Goal: Task Accomplishment & Management: Manage account settings

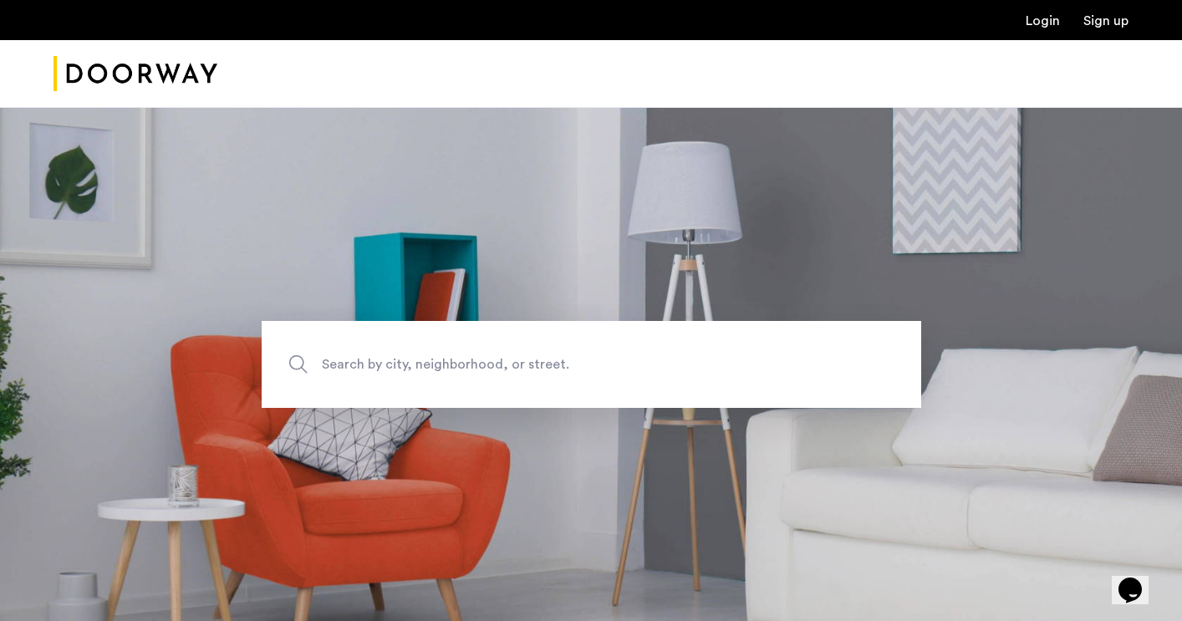
click at [1055, 23] on link "Login" at bounding box center [1043, 20] width 34 height 13
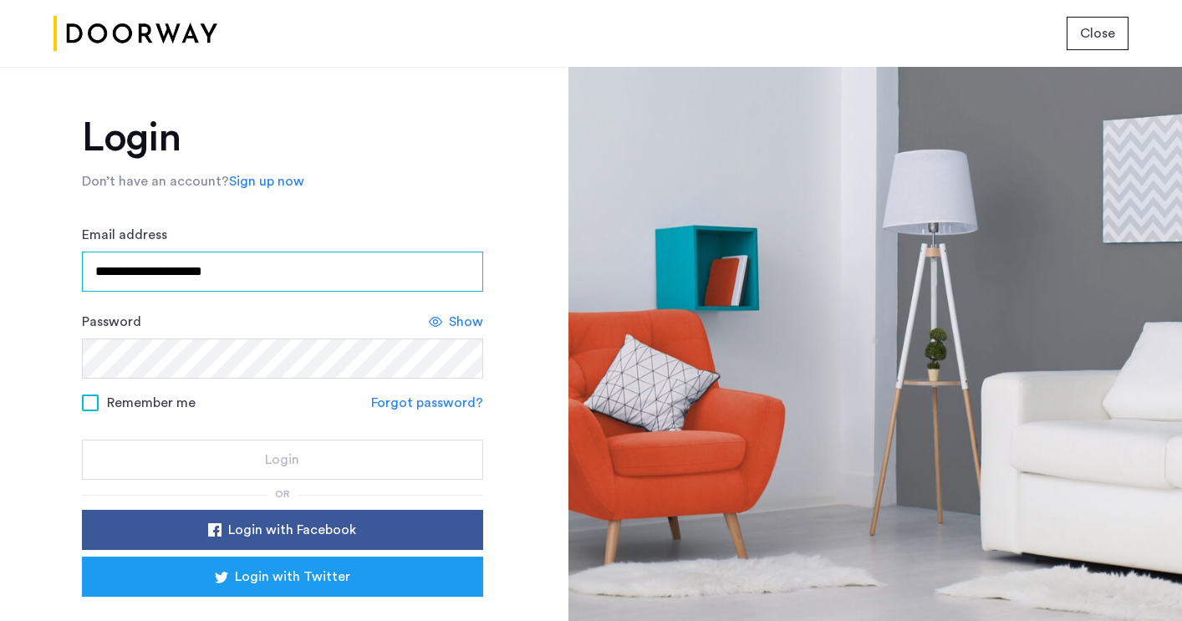
type input "**********"
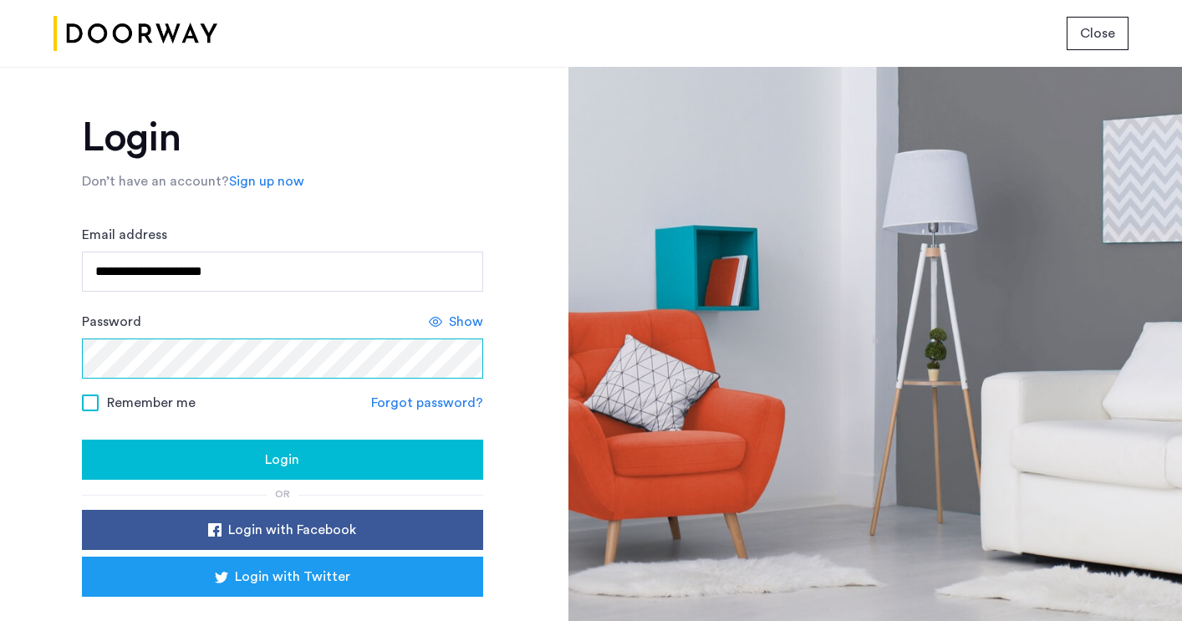
click at [279, 461] on button "Login" at bounding box center [282, 460] width 401 height 40
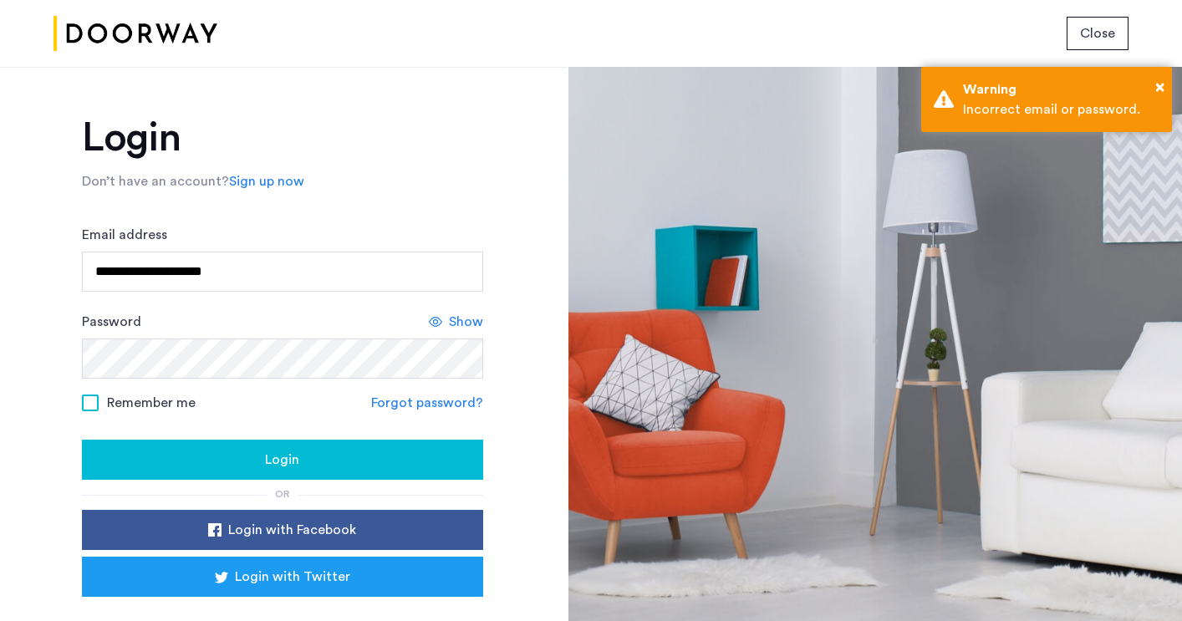
click at [174, 453] on div "Login" at bounding box center [282, 460] width 375 height 20
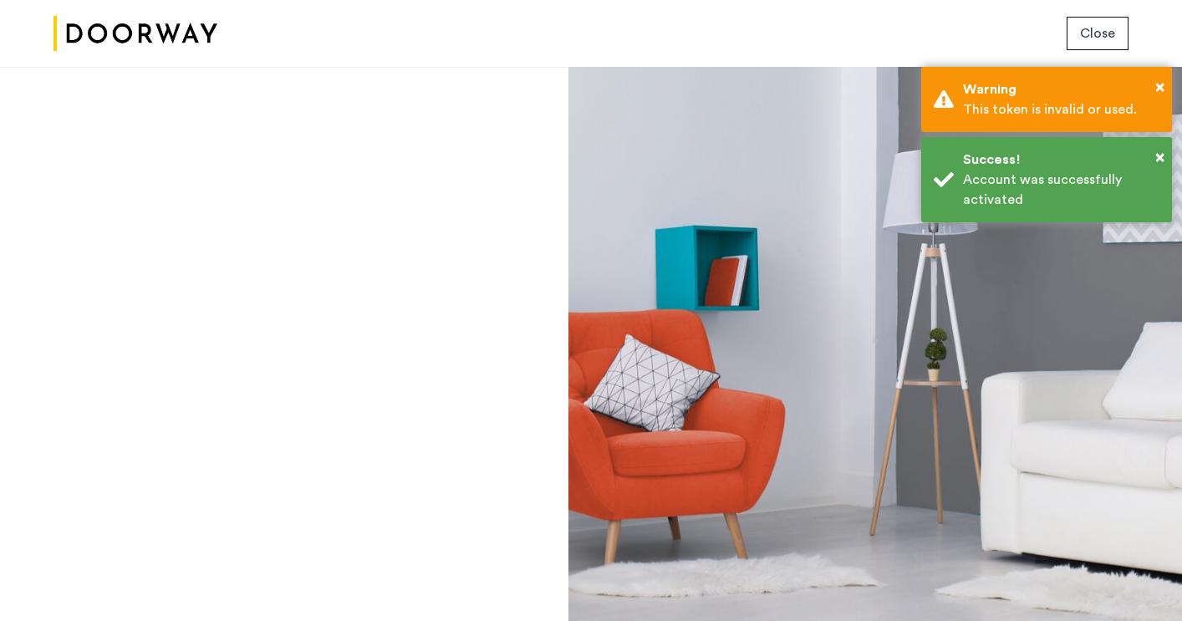
click at [344, 193] on div "Login Don’t have an account? Sign up now Email address Password Show Remember m…" at bounding box center [283, 344] width 567 height 554
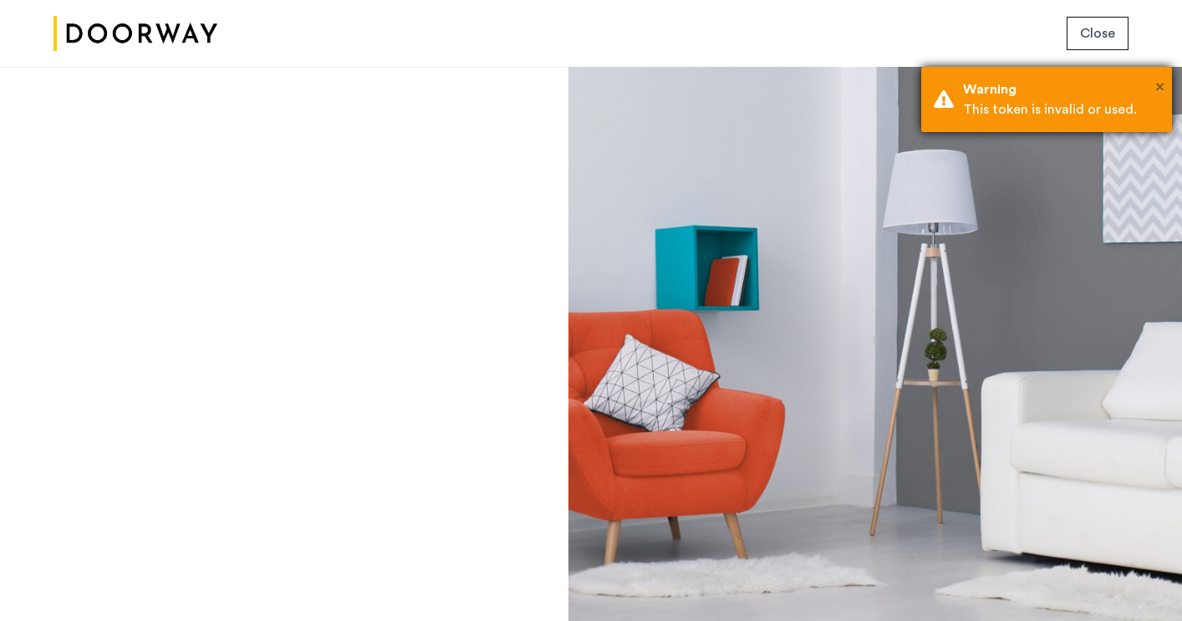
click at [1162, 88] on span "×" at bounding box center [1160, 87] width 9 height 17
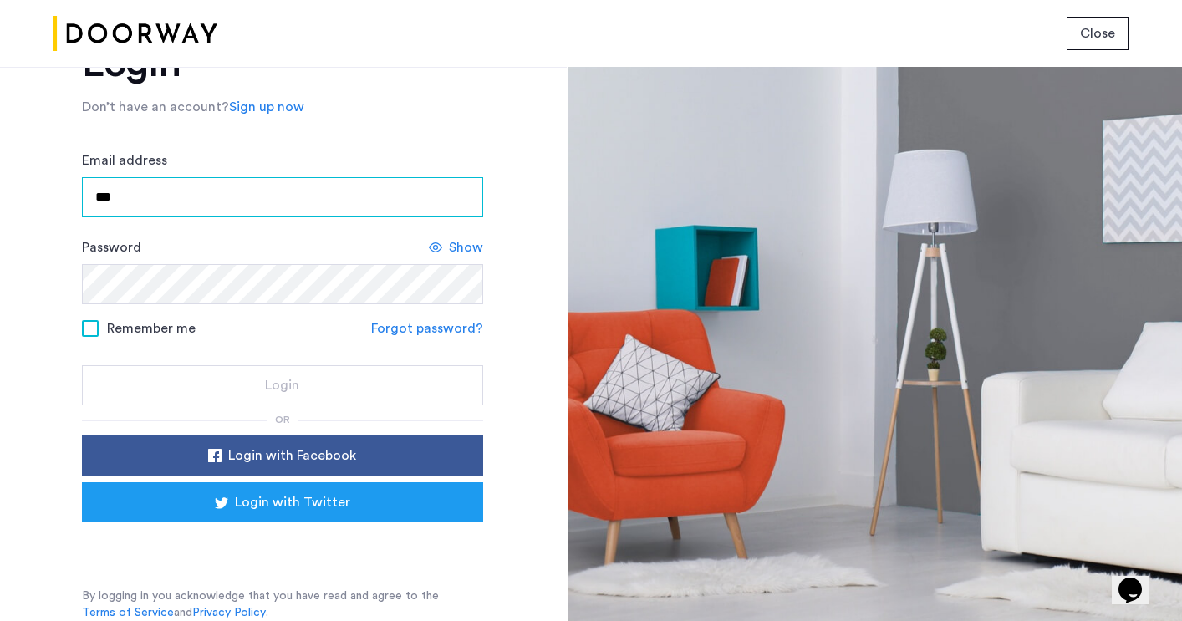
scroll to position [74, 0]
type input "***"
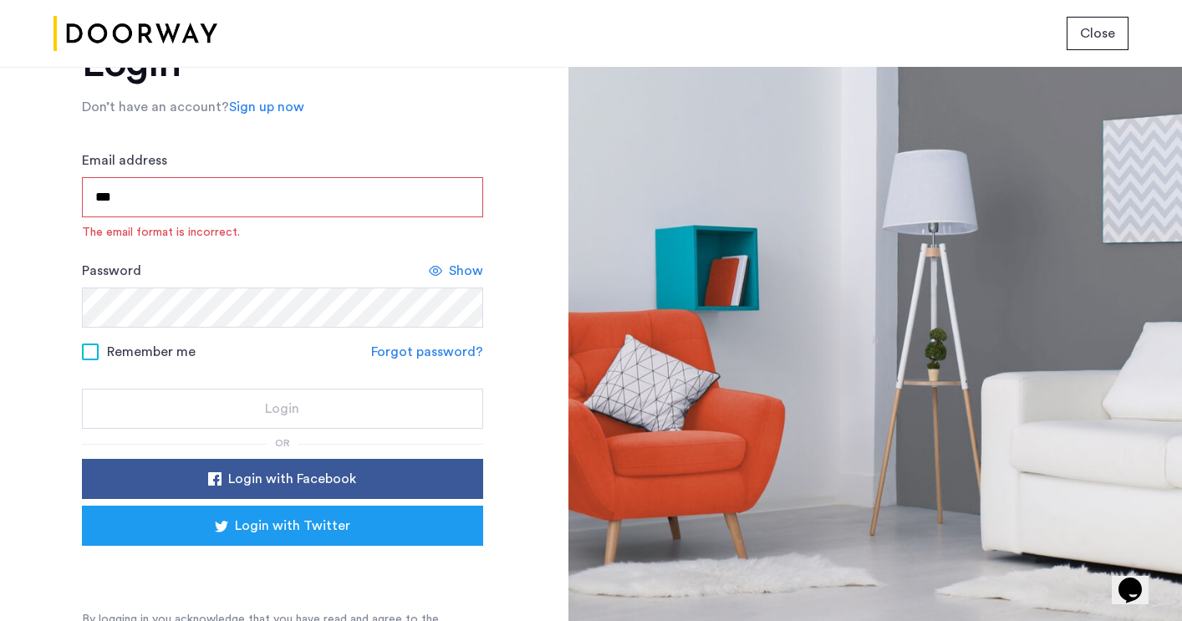
click at [300, 543] on div "Login with Facebook Login with Twitter" at bounding box center [282, 522] width 401 height 127
click at [299, 569] on div "Sign in with Google. Opens in new tab" at bounding box center [282, 569] width 334 height 37
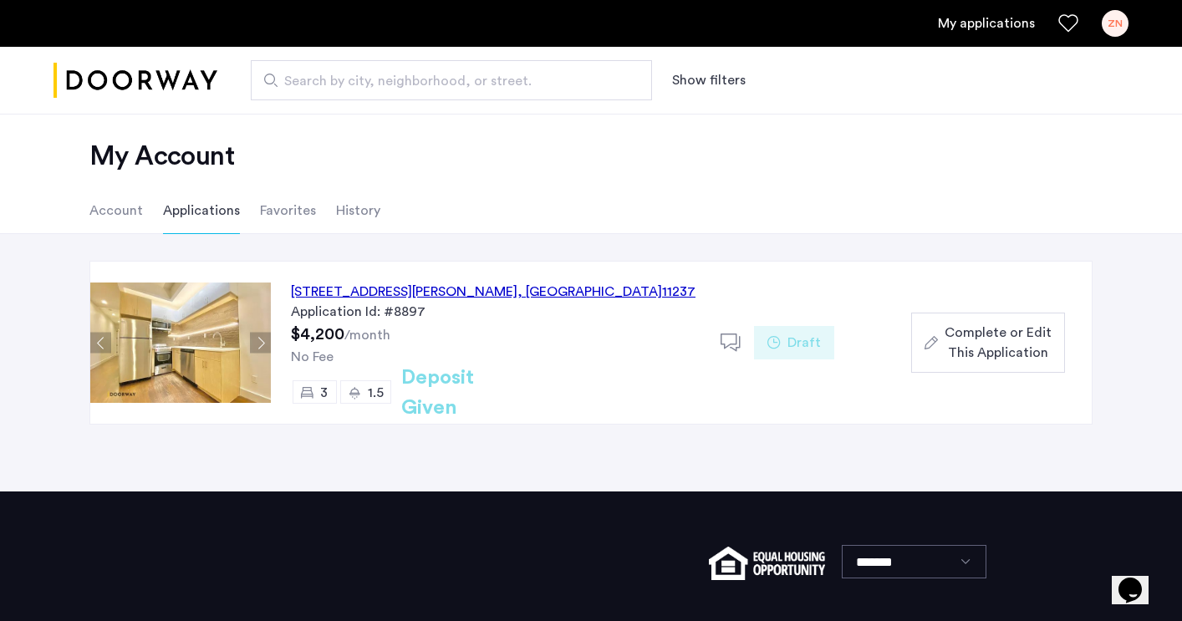
scroll to position [17, 0]
